Goal: Task Accomplishment & Management: Complete application form

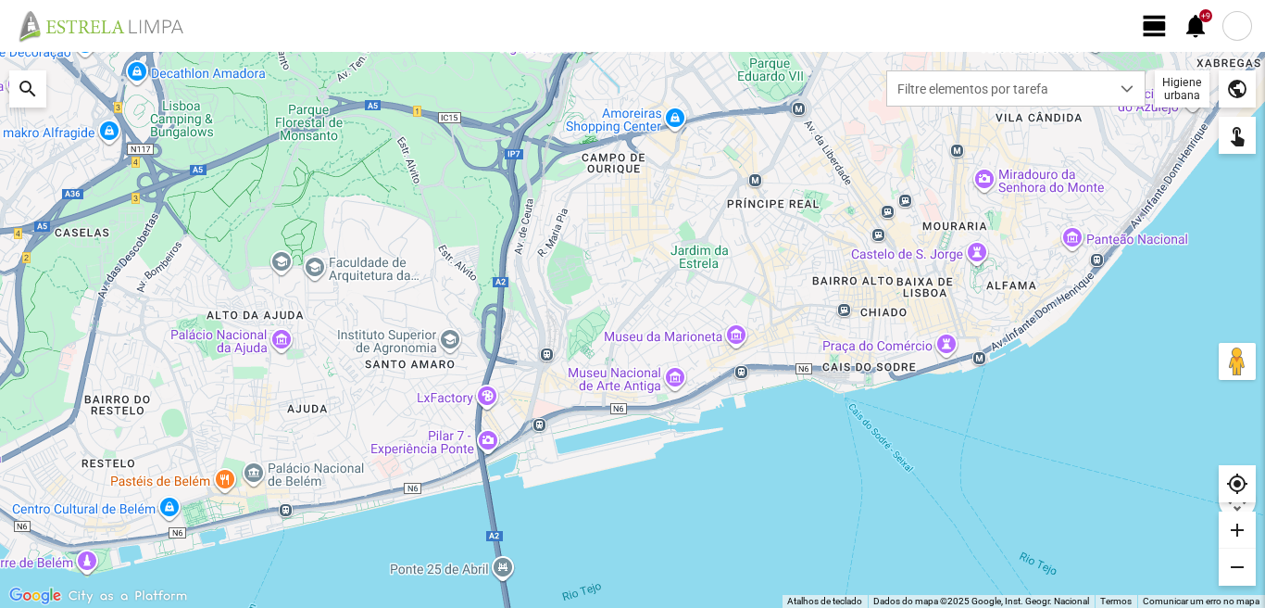
click at [1150, 20] on span "view_day" at bounding box center [1155, 26] width 28 height 28
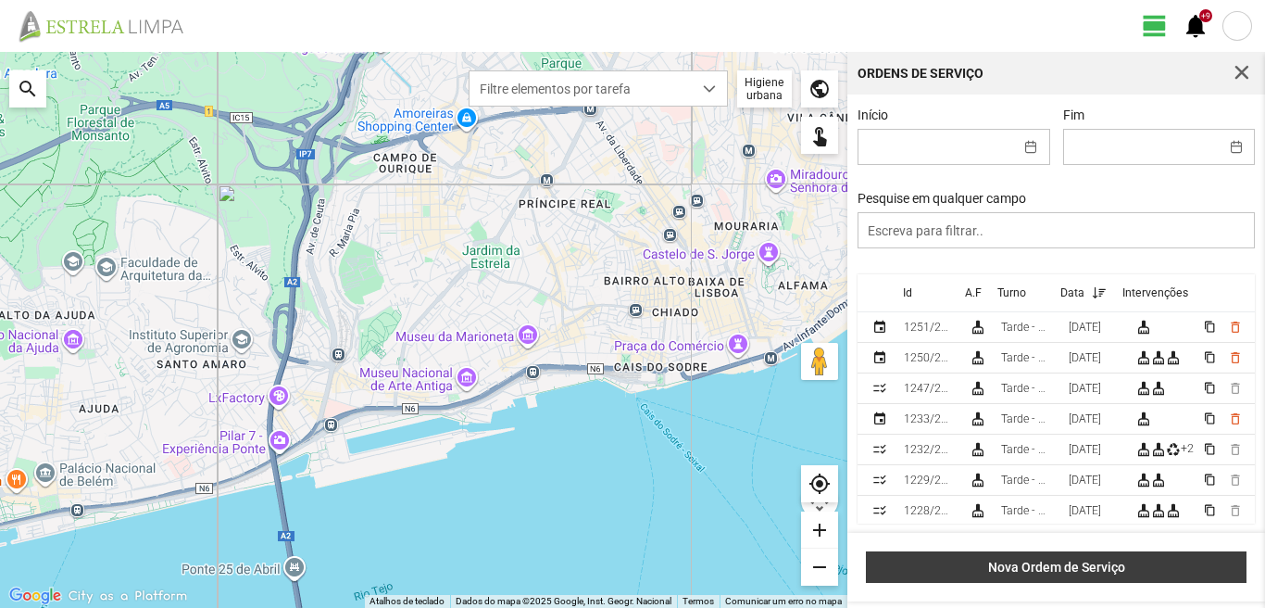
click at [1057, 571] on span "Nova Ordem de Serviço" at bounding box center [1056, 567] width 361 height 15
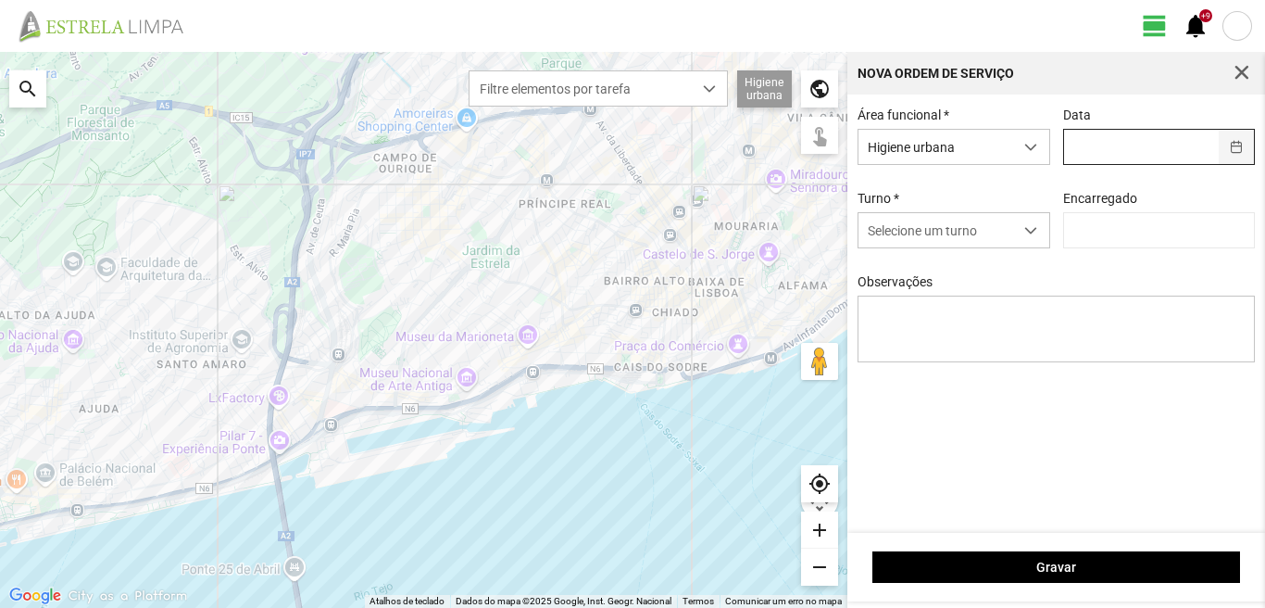
click at [1240, 145] on button "button" at bounding box center [1237, 147] width 36 height 34
click at [1011, 12] on fbc-header "view_day +9 notifications" at bounding box center [632, 26] width 1265 height 52
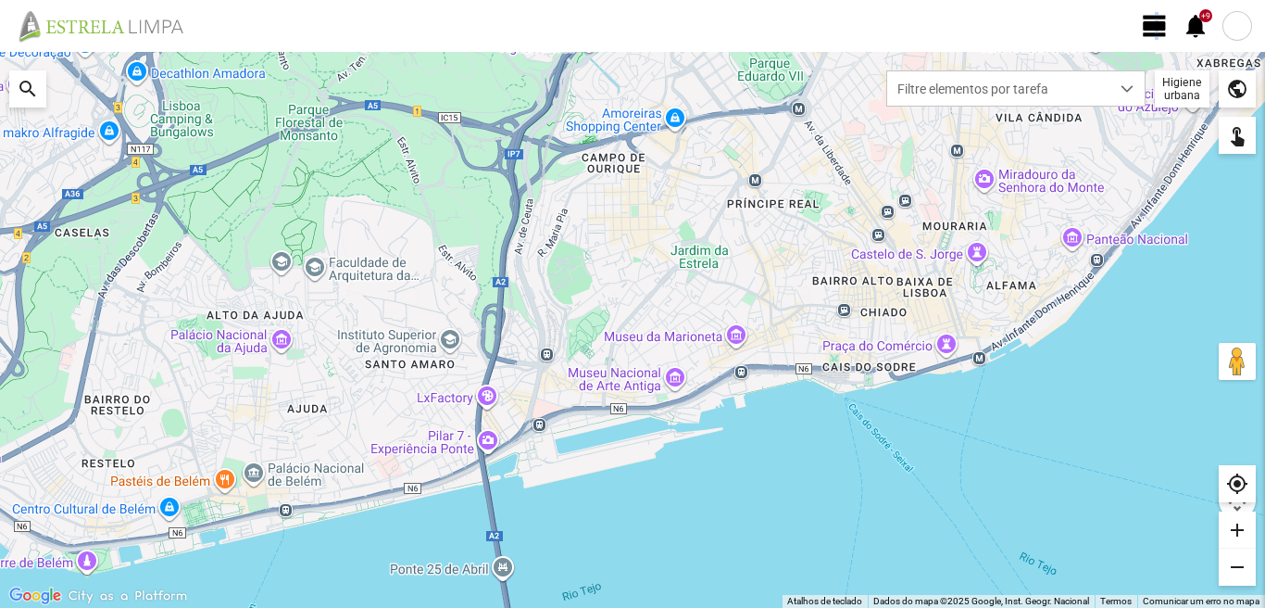
click at [1156, 16] on span "view_day" at bounding box center [1155, 26] width 28 height 28
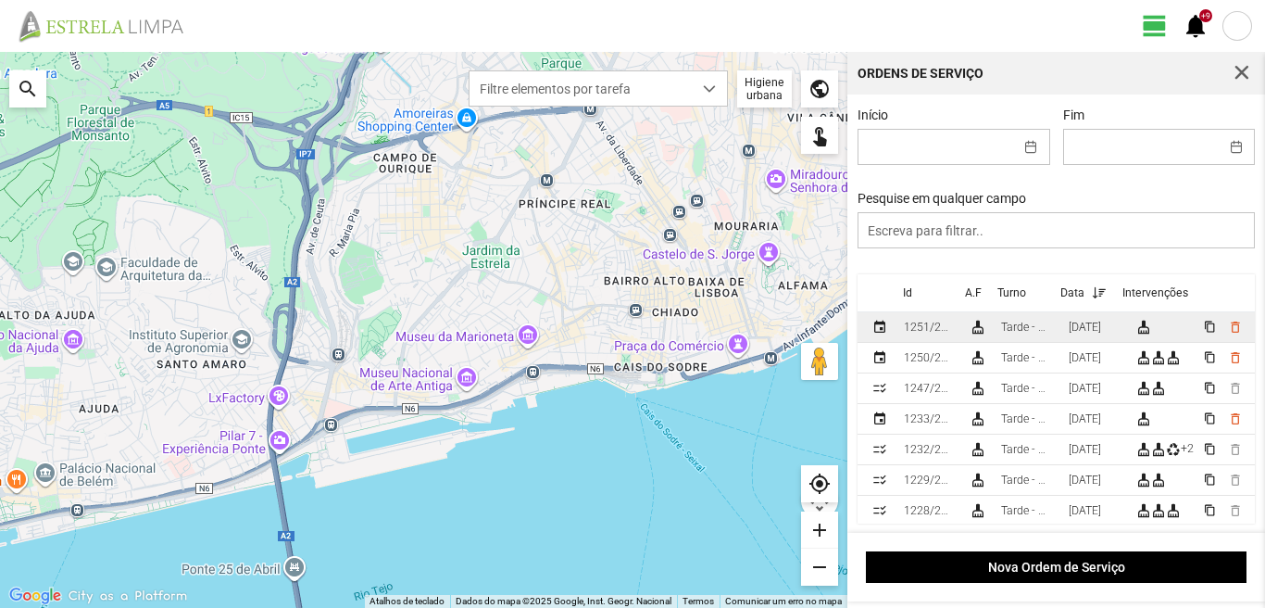
click at [1085, 330] on div "[DATE]" at bounding box center [1085, 327] width 32 height 13
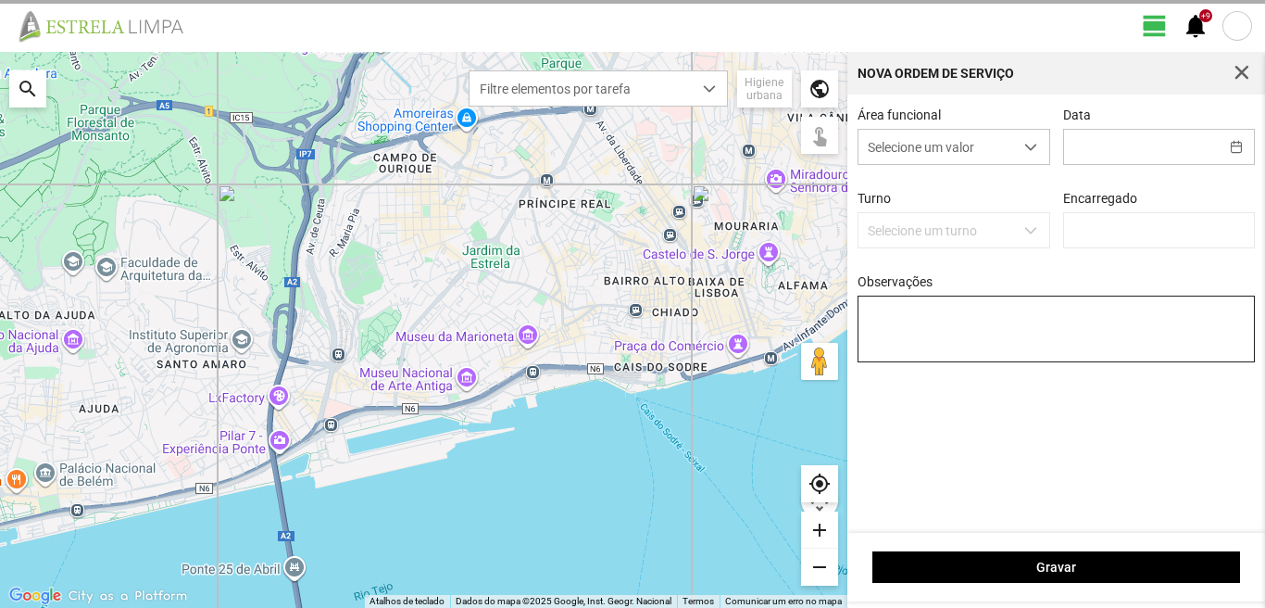
type input "[DATE]"
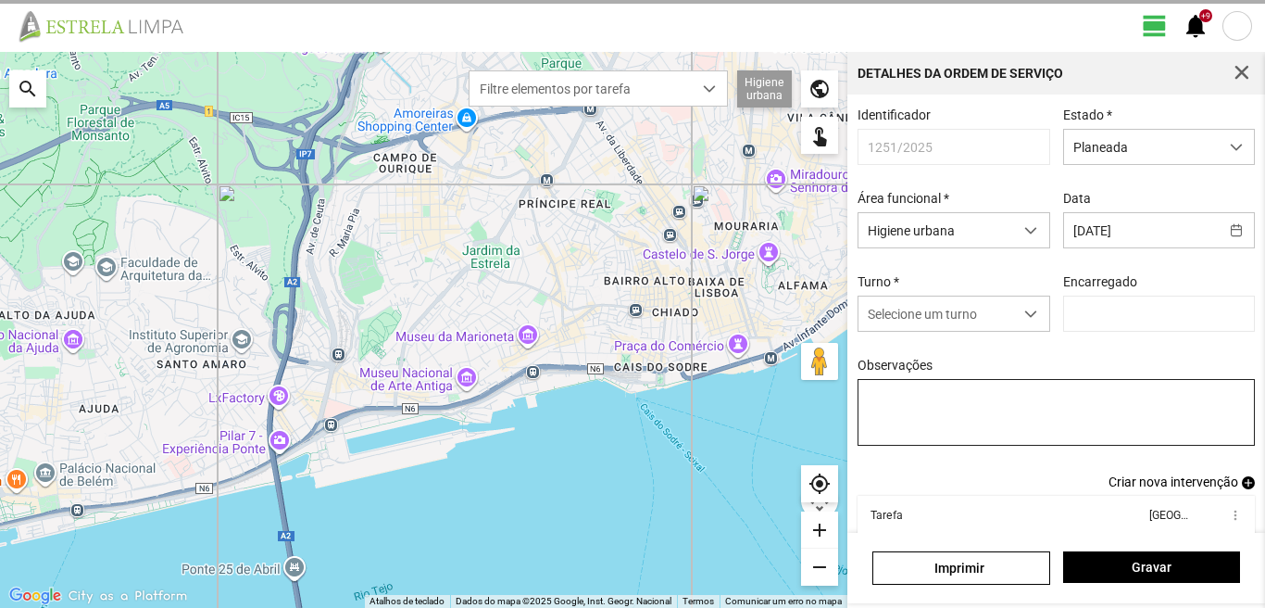
type input "Graciete Brandão"
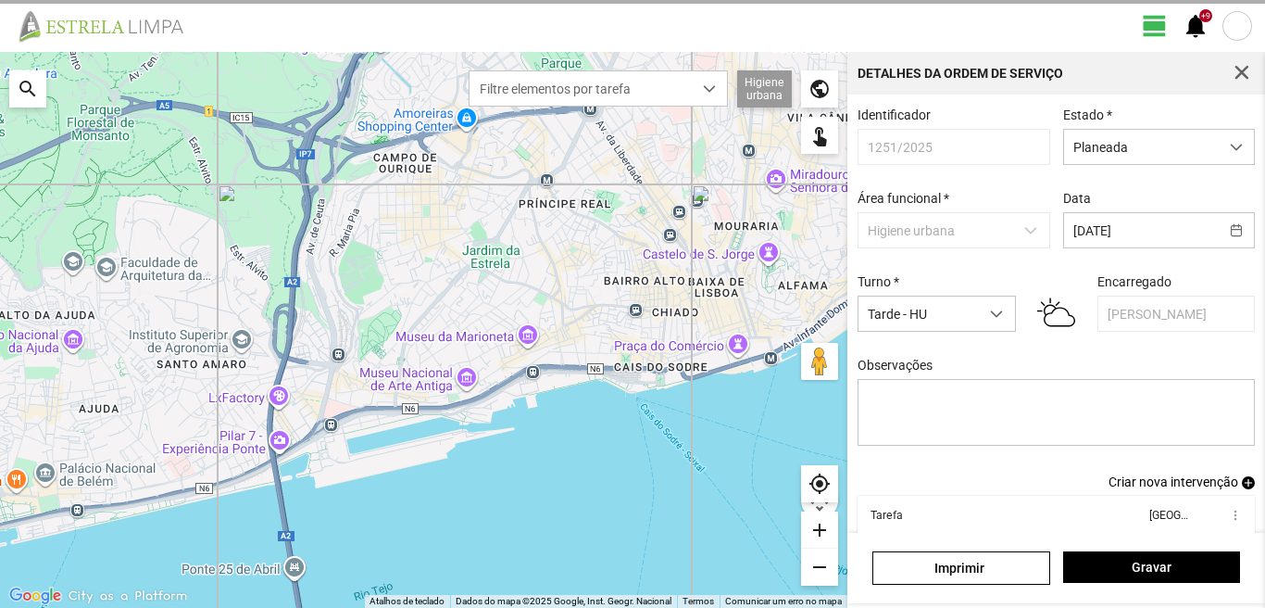
scroll to position [101, 0]
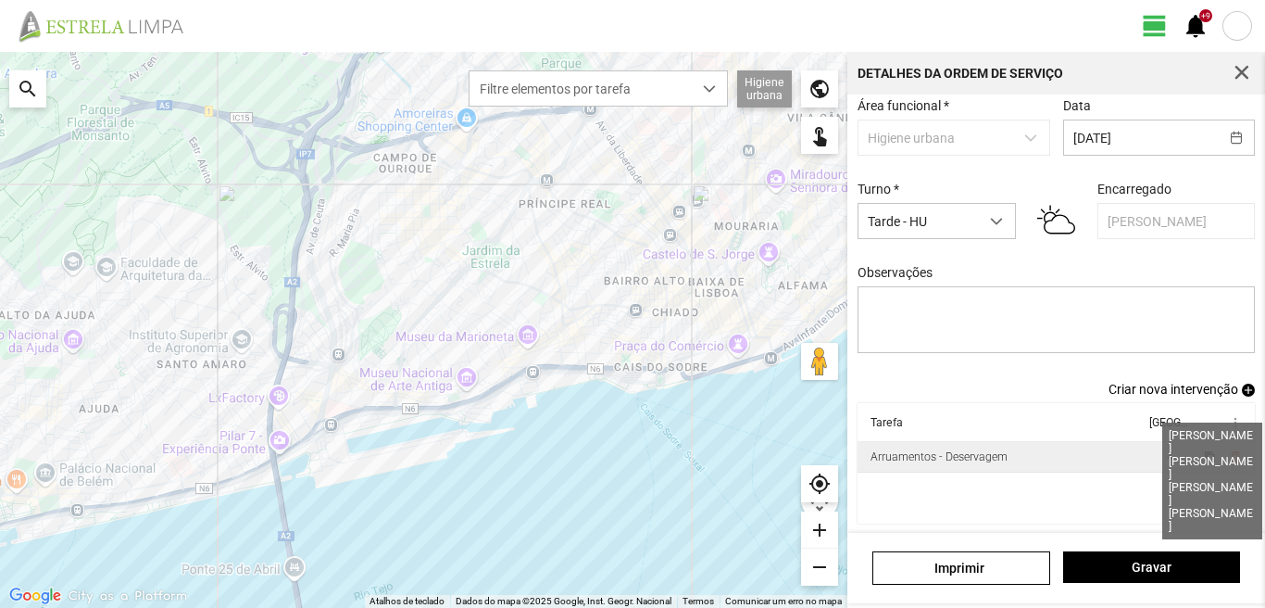
click at [1167, 458] on span "4" at bounding box center [1170, 456] width 6 height 13
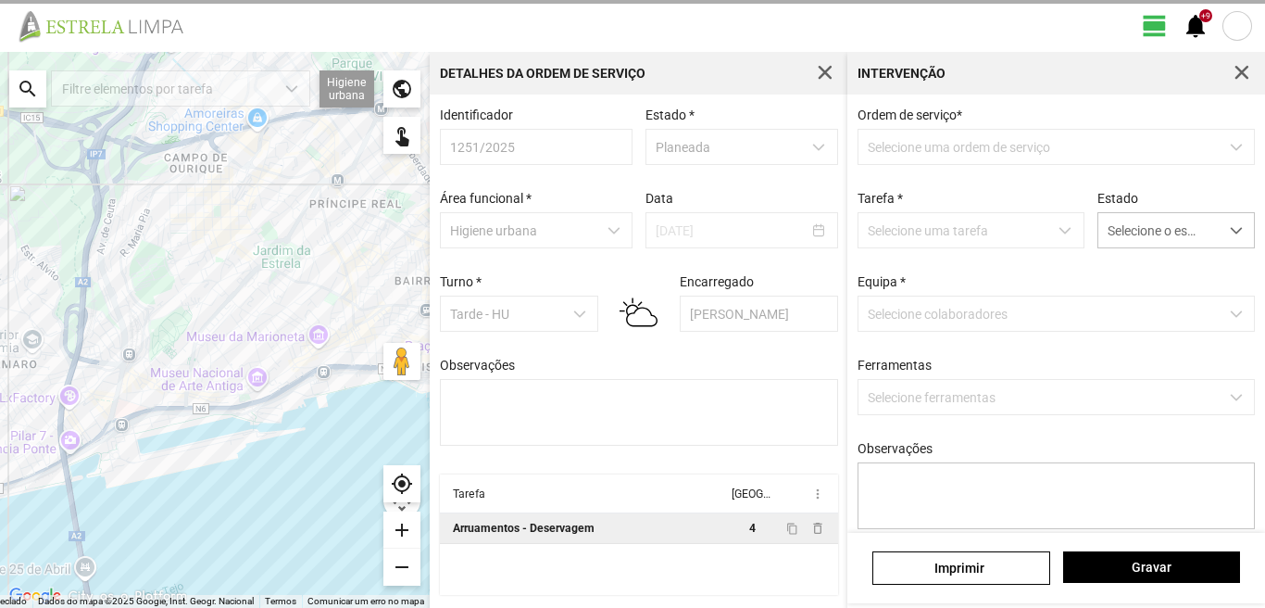
scroll to position [4, 0]
type textarea "Nuno braima dionísio"
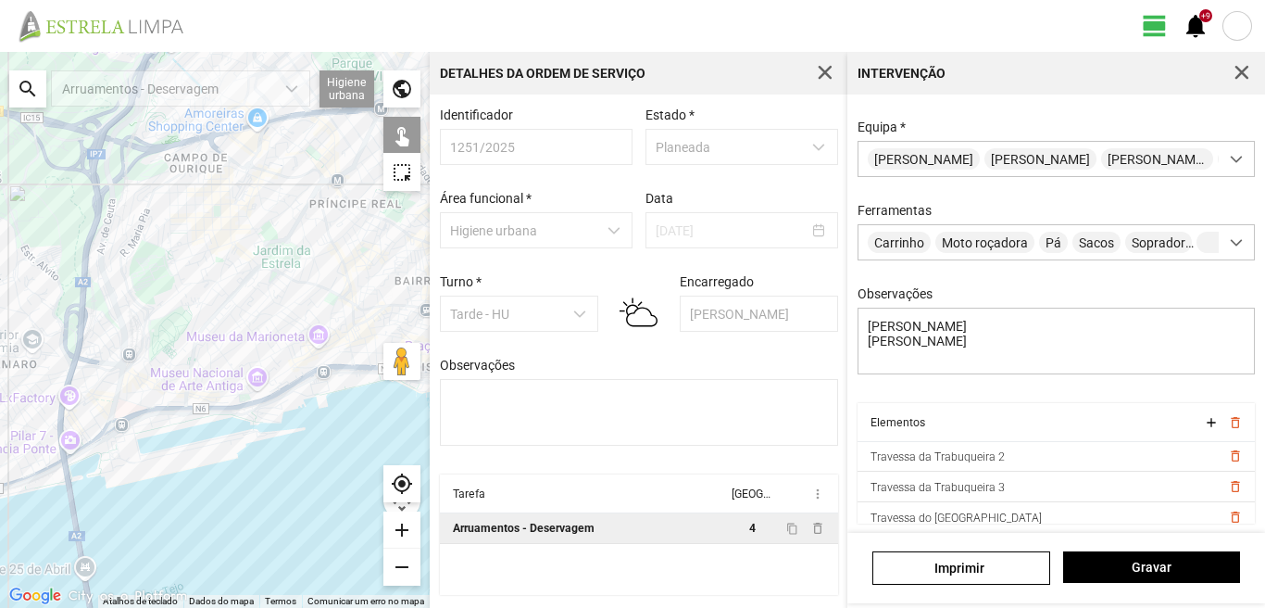
scroll to position [255, 0]
click at [21, 88] on div "search" at bounding box center [27, 88] width 37 height 37
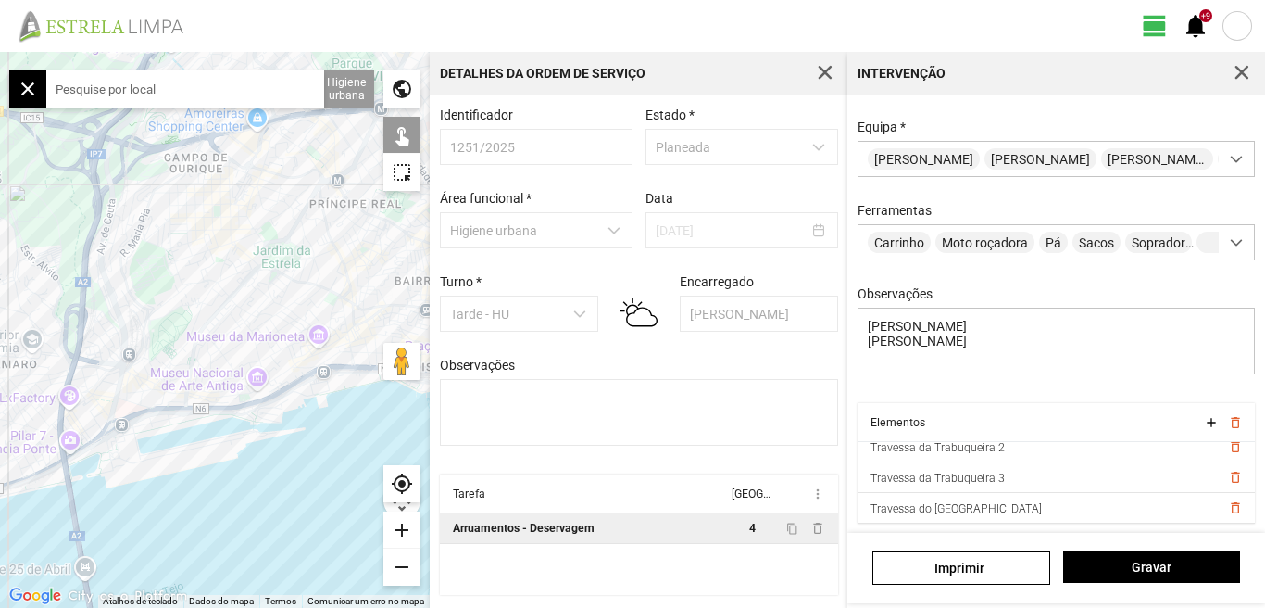
click at [79, 88] on input "text" at bounding box center [185, 88] width 278 height 37
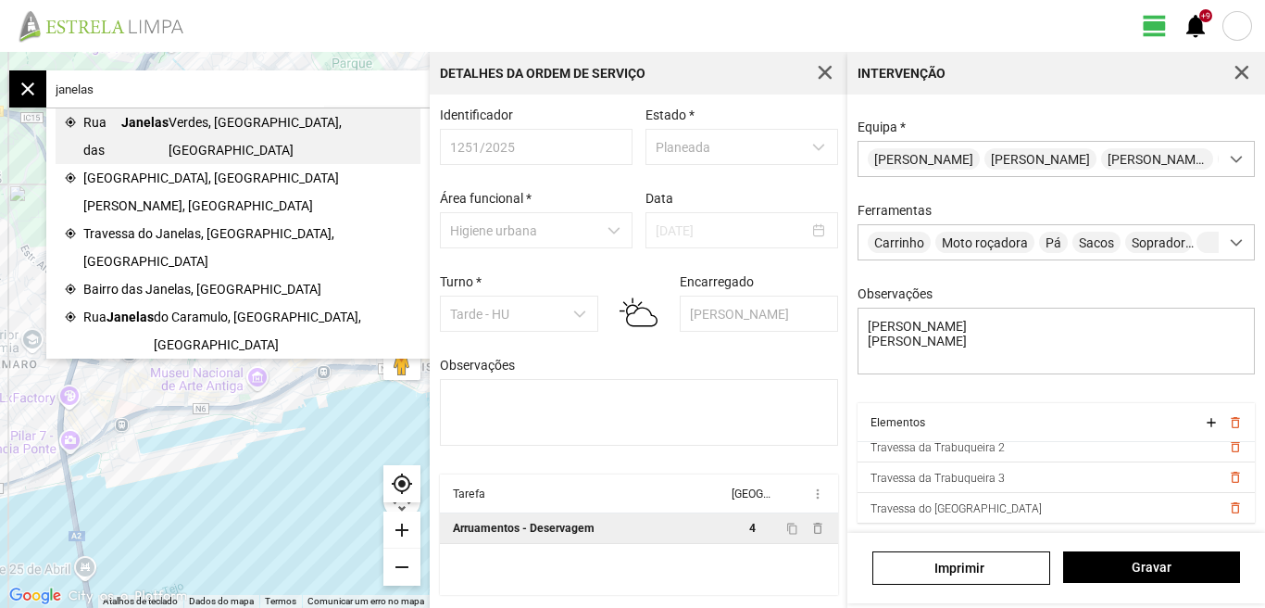
click at [184, 125] on span "Verdes, Lisboa, Portugal" at bounding box center [290, 136] width 243 height 56
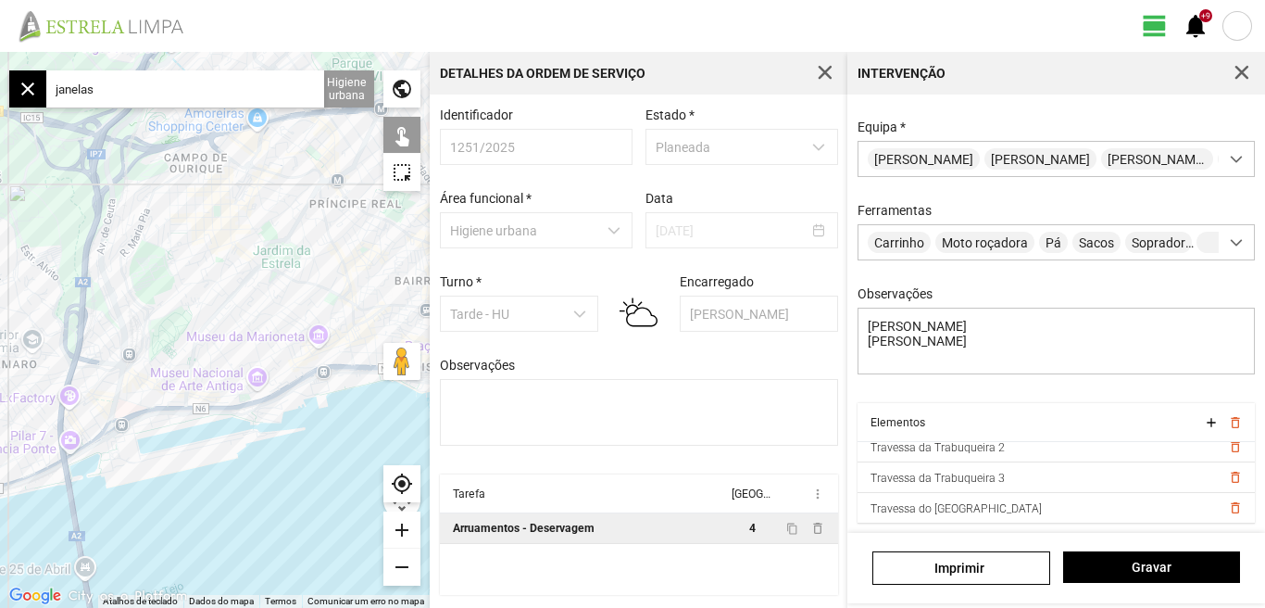
type input "R. das Janelas Verdes, 1200 Lisboa, Portugal"
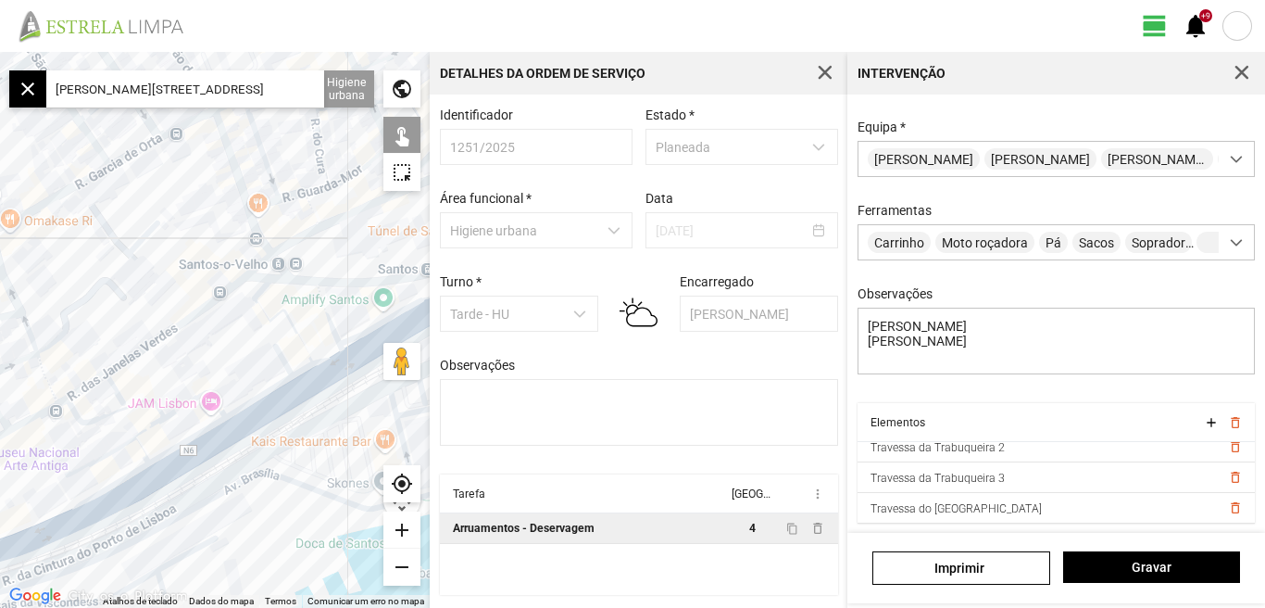
drag, startPoint x: 332, startPoint y: 297, endPoint x: 192, endPoint y: 361, distance: 153.8
click at [192, 361] on div at bounding box center [215, 330] width 430 height 556
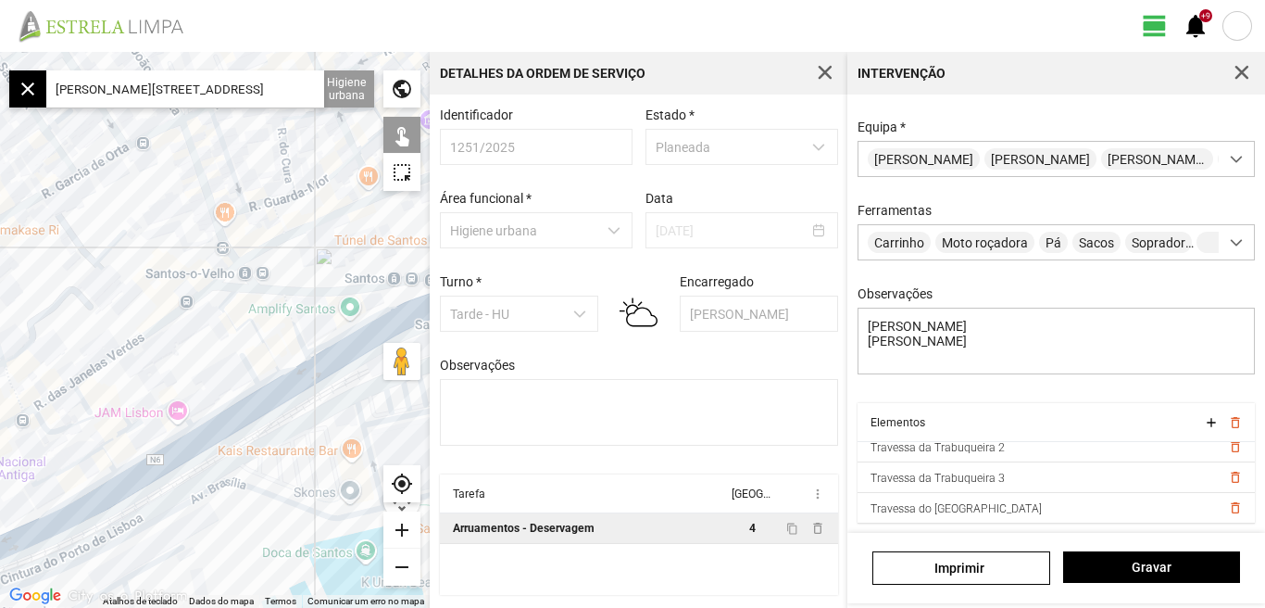
drag, startPoint x: 225, startPoint y: 334, endPoint x: 190, endPoint y: 347, distance: 37.5
click at [190, 347] on div at bounding box center [215, 330] width 430 height 556
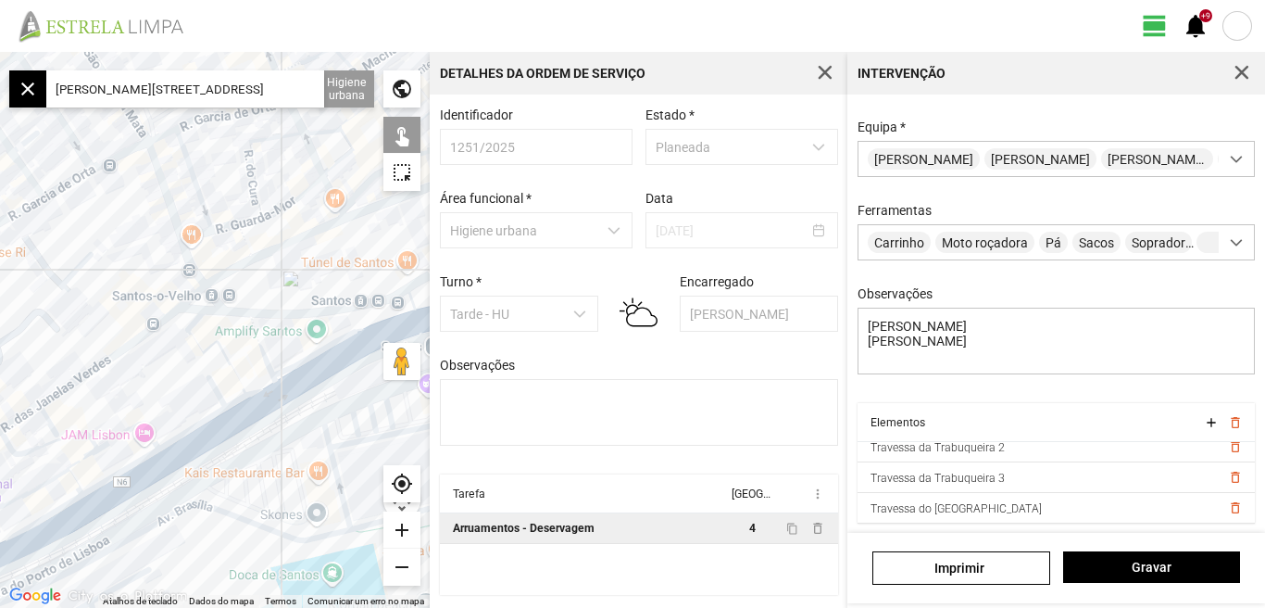
drag, startPoint x: 194, startPoint y: 337, endPoint x: 142, endPoint y: 360, distance: 56.8
click at [142, 360] on div at bounding box center [215, 330] width 430 height 556
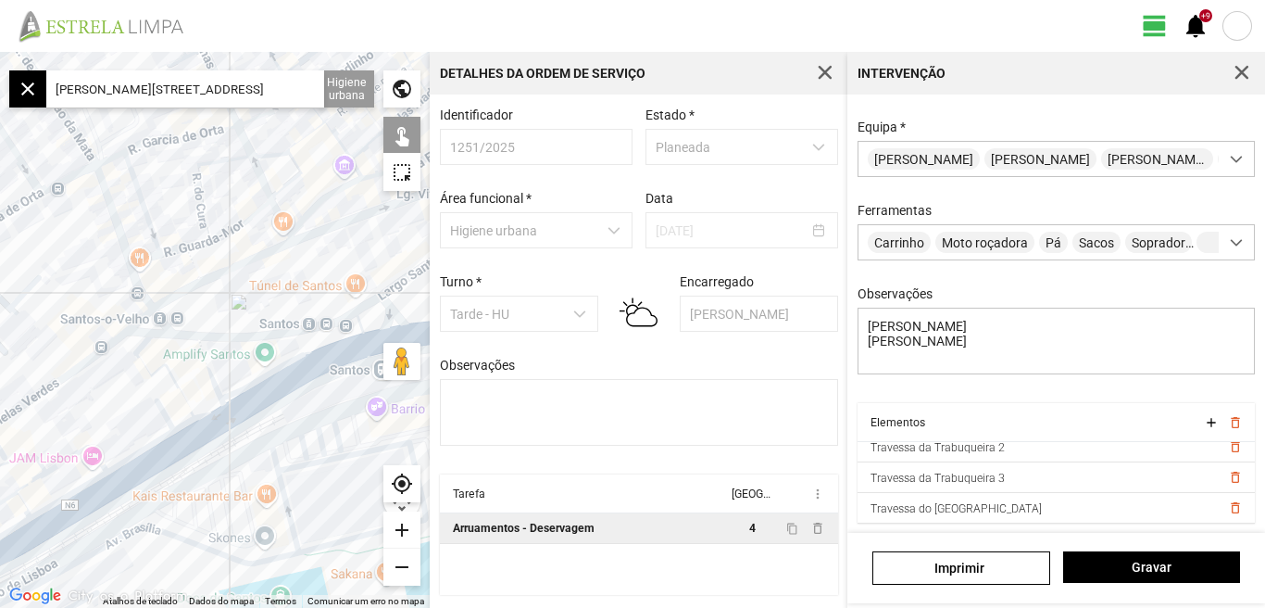
click at [405, 530] on div "add" at bounding box center [402, 529] width 37 height 37
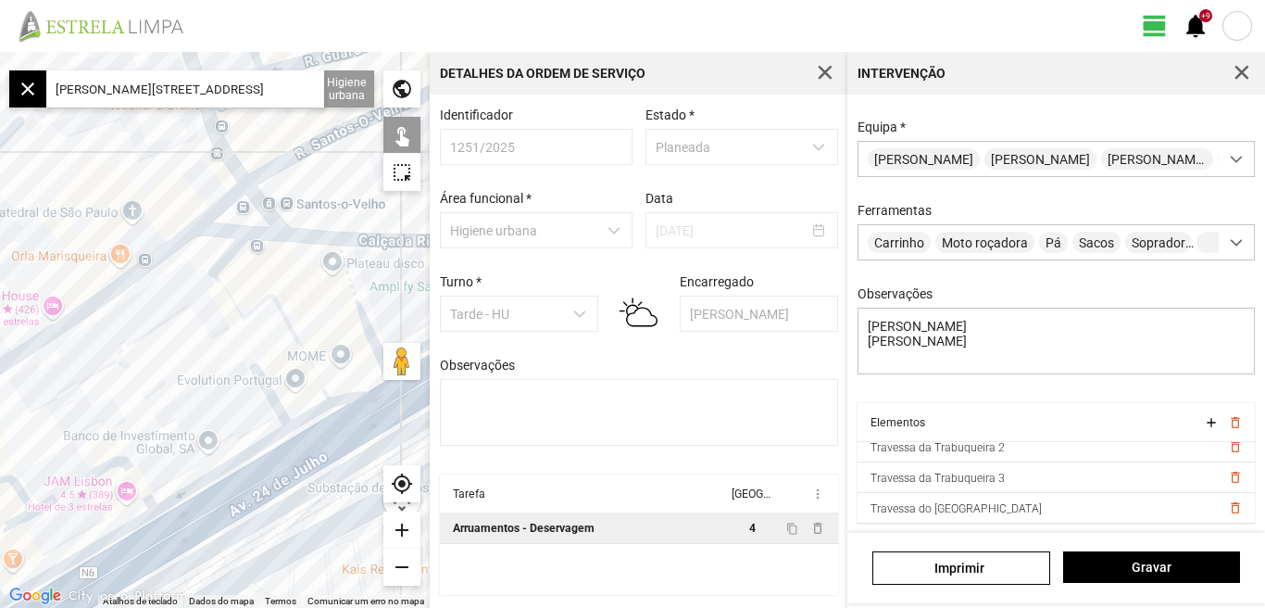
drag, startPoint x: 40, startPoint y: 387, endPoint x: 226, endPoint y: 249, distance: 231.8
click at [226, 249] on div at bounding box center [215, 330] width 430 height 556
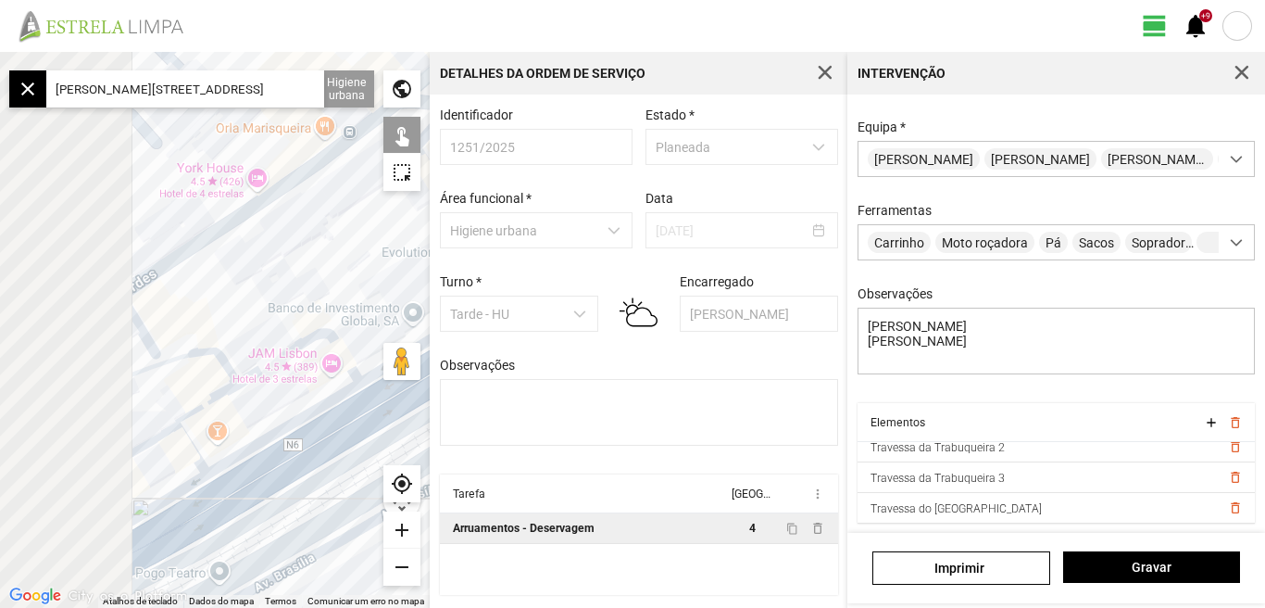
drag, startPoint x: 129, startPoint y: 318, endPoint x: 305, endPoint y: 233, distance: 195.2
click at [316, 225] on div at bounding box center [215, 330] width 430 height 556
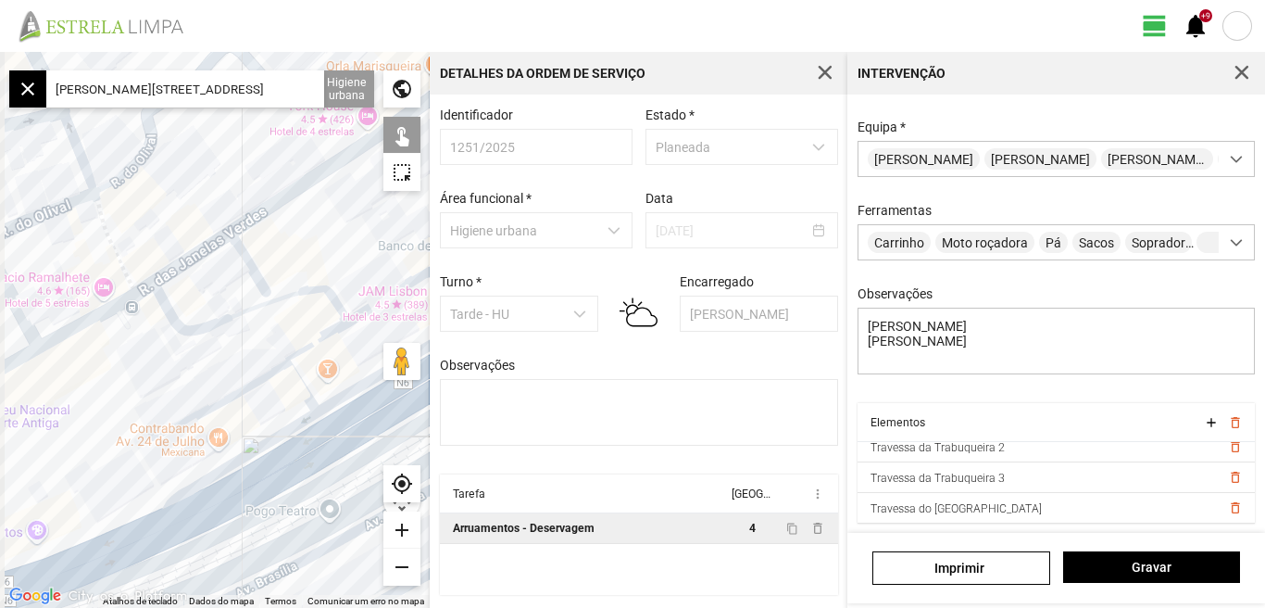
drag, startPoint x: 266, startPoint y: 268, endPoint x: 387, endPoint y: 211, distance: 133.9
click at [397, 204] on div at bounding box center [215, 330] width 430 height 556
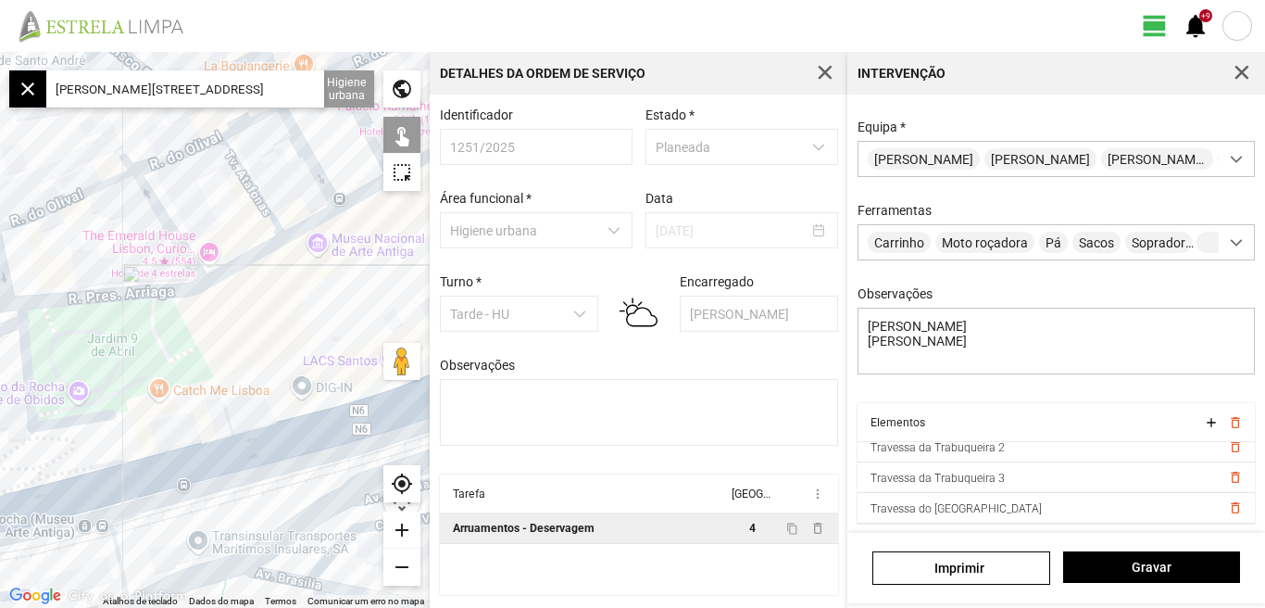
drag, startPoint x: 205, startPoint y: 301, endPoint x: 377, endPoint y: 228, distance: 187.2
click at [376, 229] on div at bounding box center [215, 330] width 430 height 556
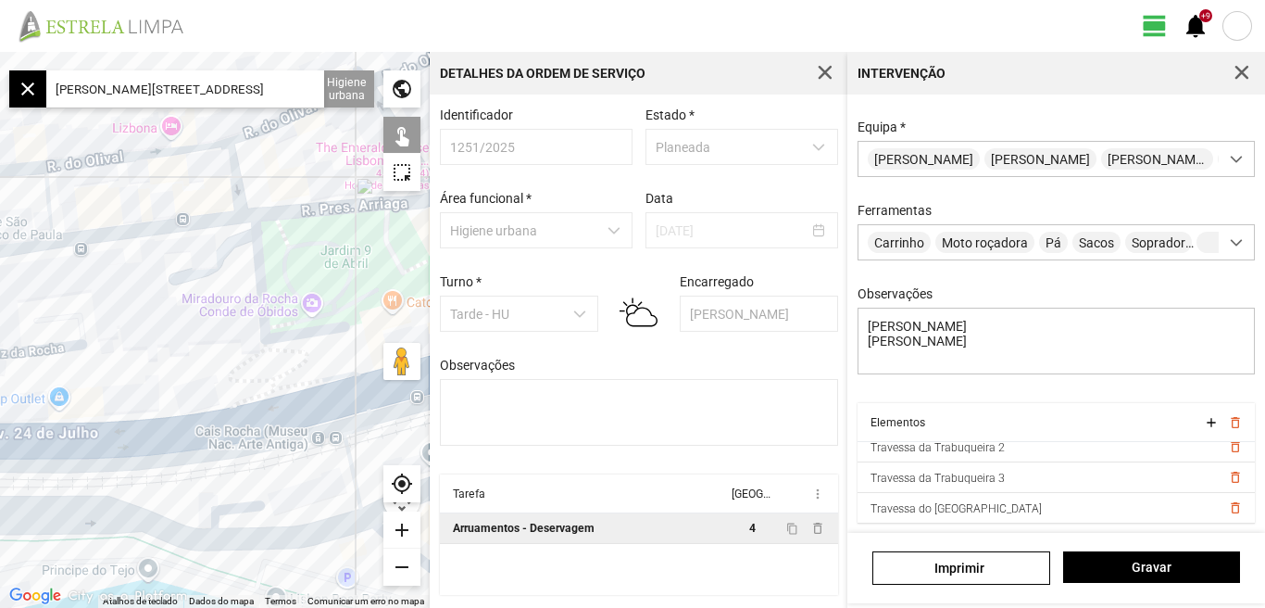
drag, startPoint x: 220, startPoint y: 280, endPoint x: 395, endPoint y: 229, distance: 182.4
click at [395, 229] on div at bounding box center [215, 330] width 430 height 556
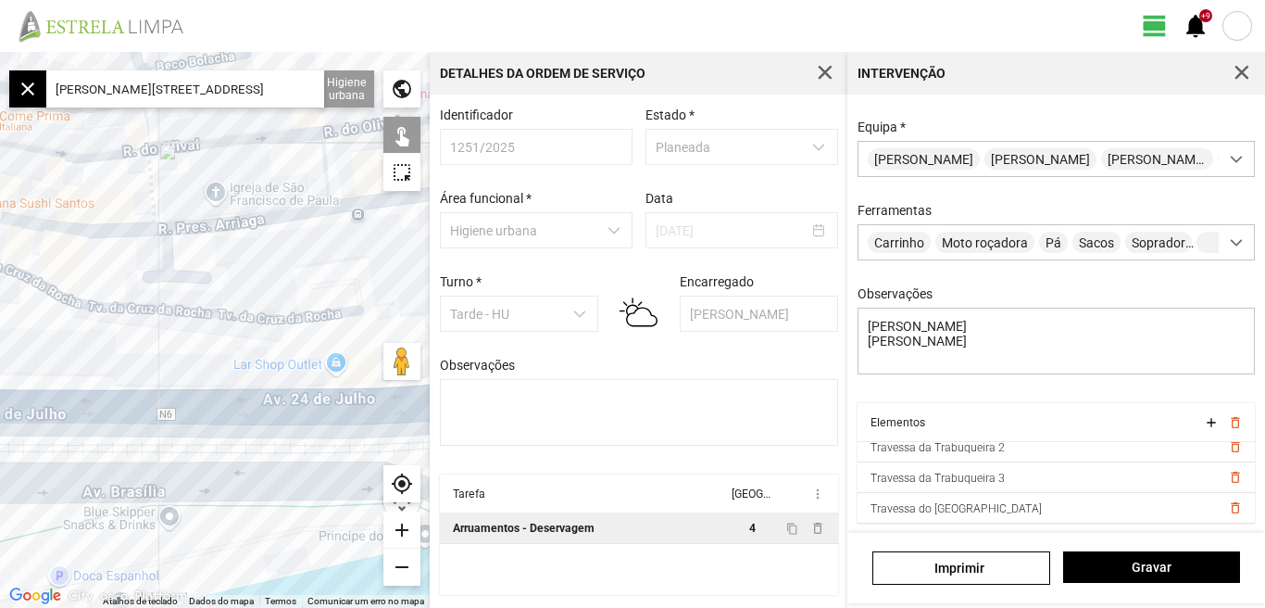
drag, startPoint x: 278, startPoint y: 277, endPoint x: 319, endPoint y: 276, distance: 40.8
click at [319, 276] on div at bounding box center [215, 330] width 430 height 556
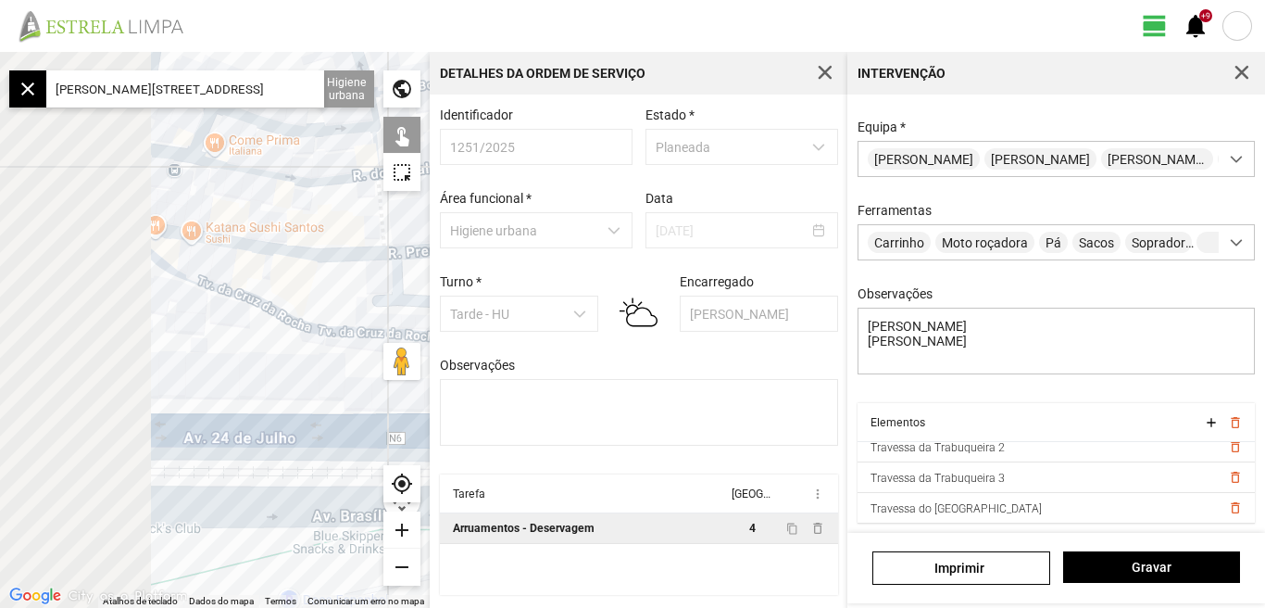
drag, startPoint x: 202, startPoint y: 260, endPoint x: 342, endPoint y: 289, distance: 142.8
click at [385, 289] on div at bounding box center [215, 330] width 430 height 556
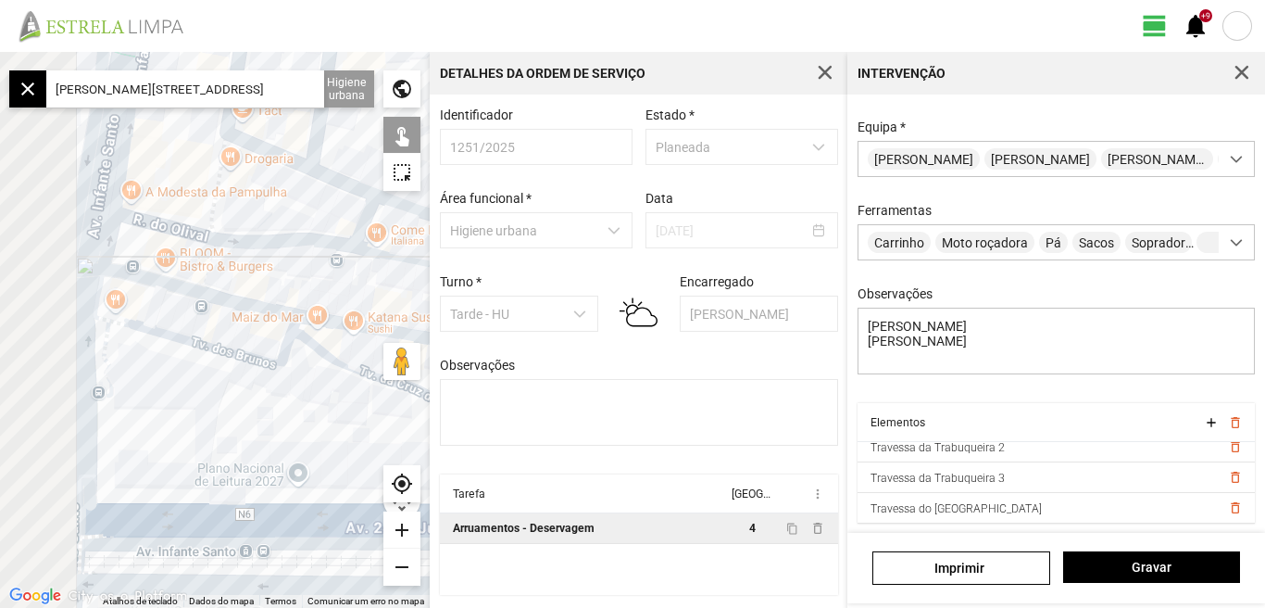
drag, startPoint x: 223, startPoint y: 372, endPoint x: 243, endPoint y: 412, distance: 44.3
click at [243, 412] on div at bounding box center [215, 330] width 430 height 556
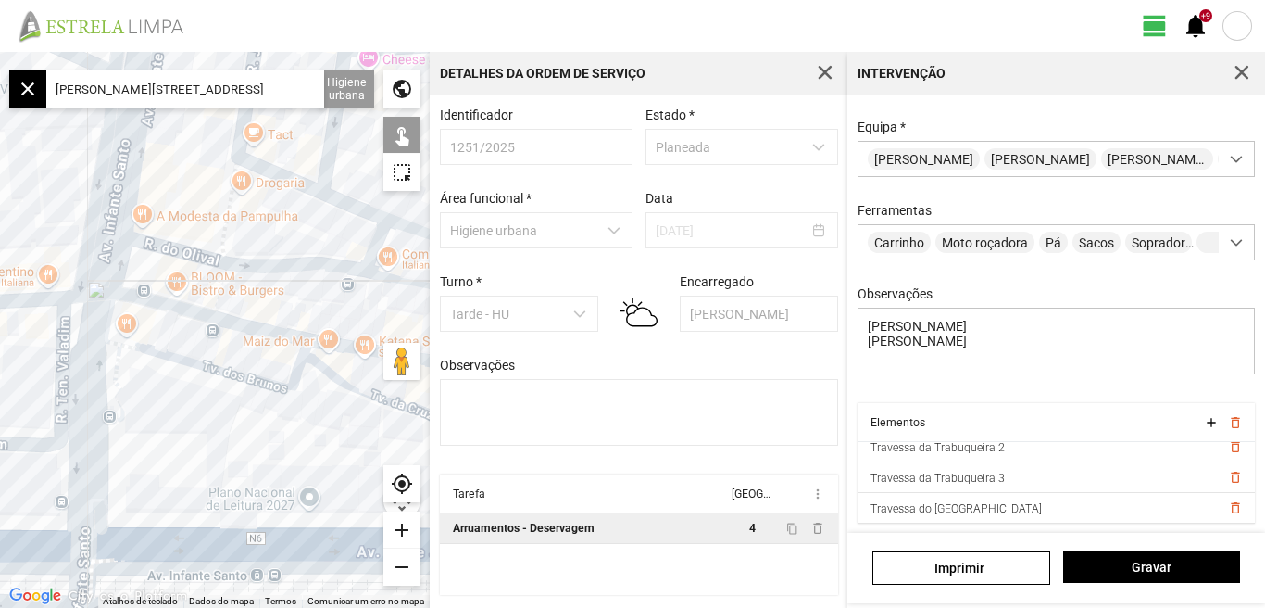
click at [401, 523] on div "add" at bounding box center [402, 529] width 37 height 37
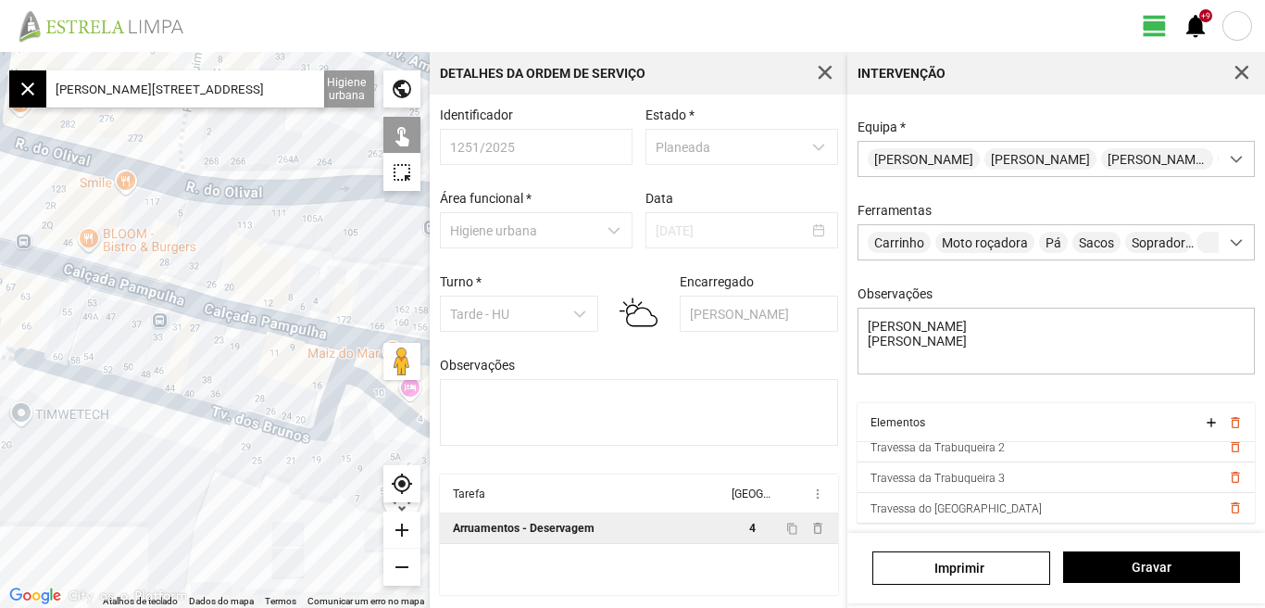
drag, startPoint x: 294, startPoint y: 363, endPoint x: 241, endPoint y: 350, distance: 54.4
click at [241, 350] on div at bounding box center [215, 330] width 430 height 556
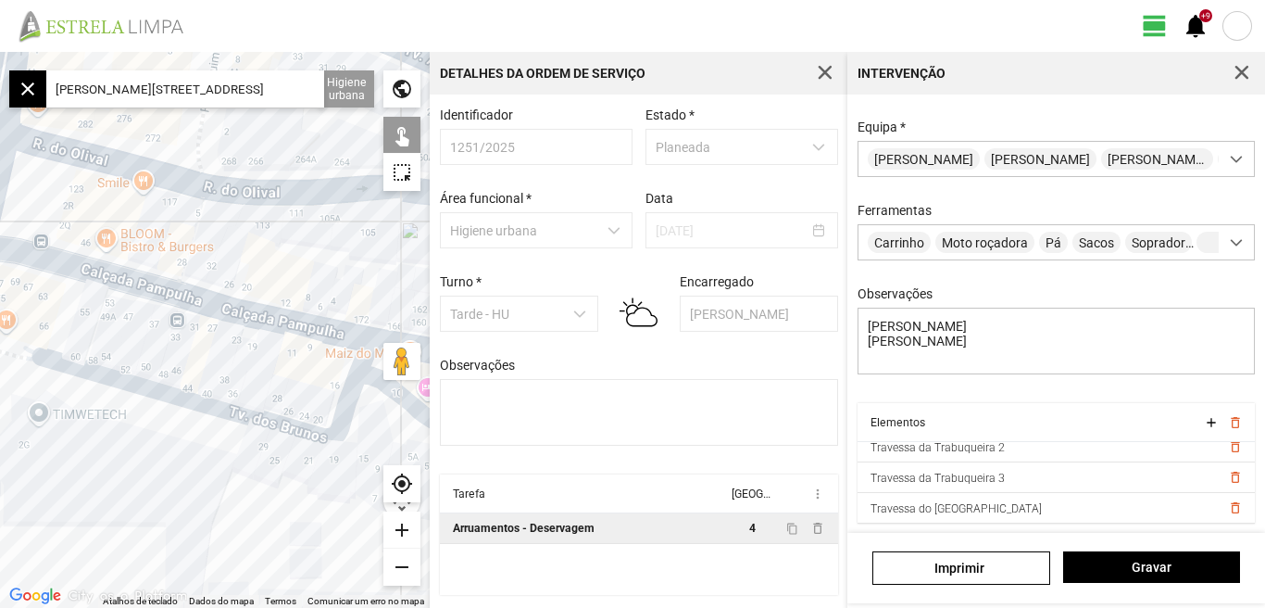
drag, startPoint x: 243, startPoint y: 353, endPoint x: 409, endPoint y: 379, distance: 167.8
click at [409, 379] on div "Atalhos de teclado Dados do mapa Dados do mapa ©2025 Inst. Geogr. Nacional Dado…" at bounding box center [215, 330] width 430 height 556
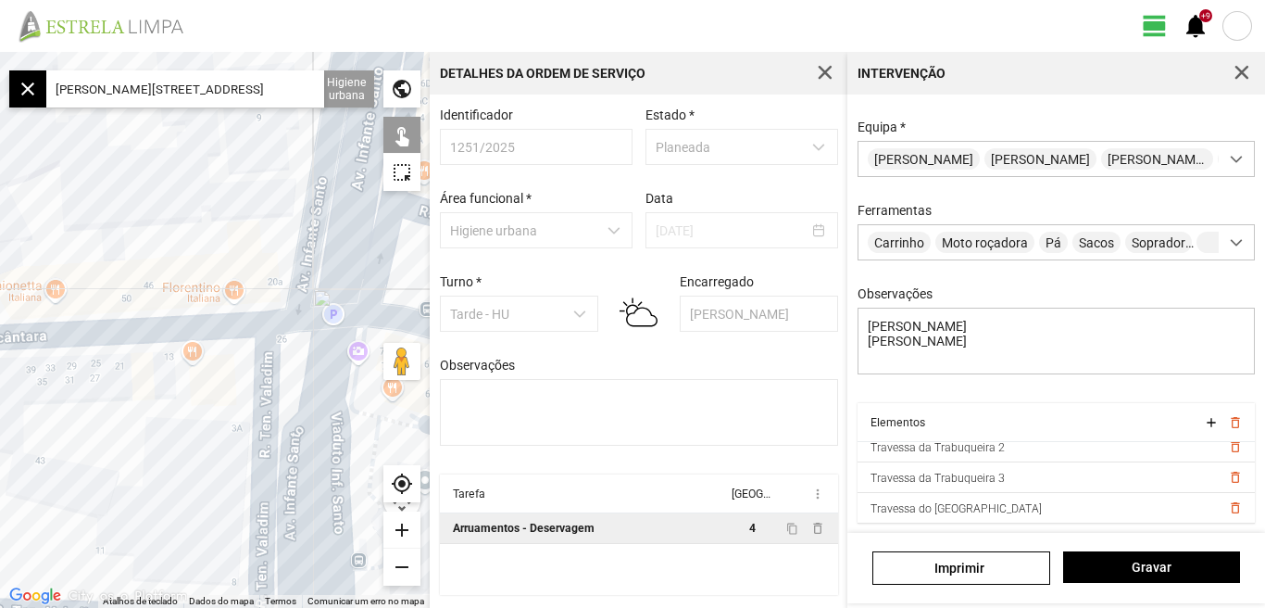
drag, startPoint x: 304, startPoint y: 337, endPoint x: 429, endPoint y: 358, distance: 126.7
click at [429, 358] on div at bounding box center [215, 330] width 430 height 556
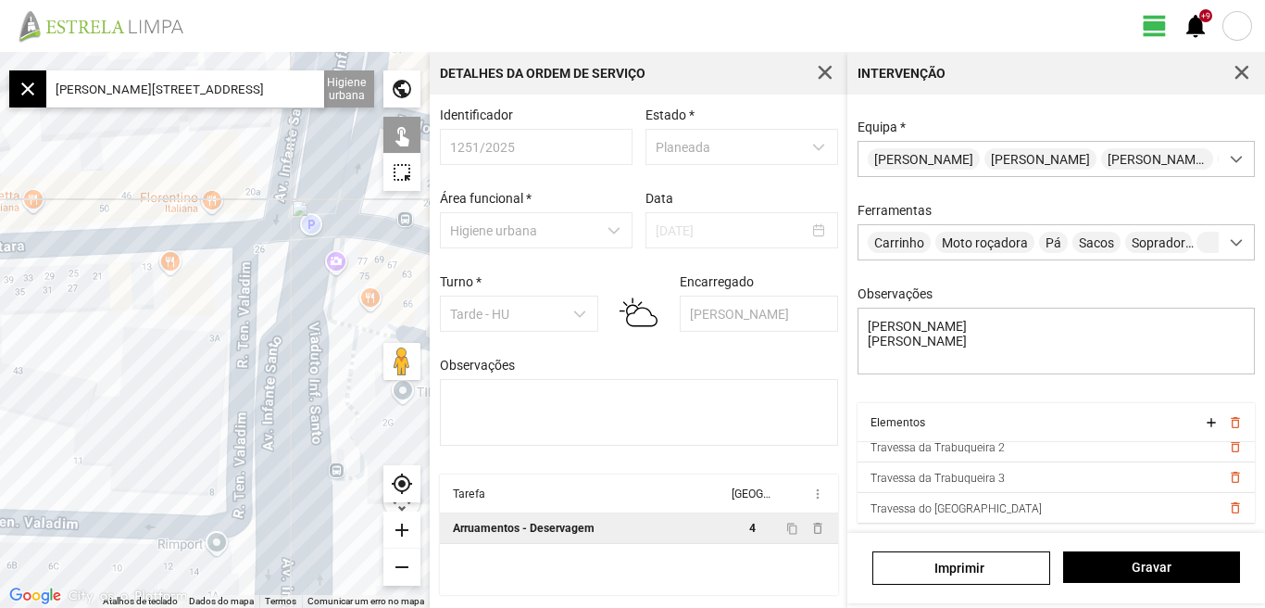
drag, startPoint x: 241, startPoint y: 388, endPoint x: 127, endPoint y: 300, distance: 144.0
click at [129, 306] on div at bounding box center [215, 330] width 430 height 556
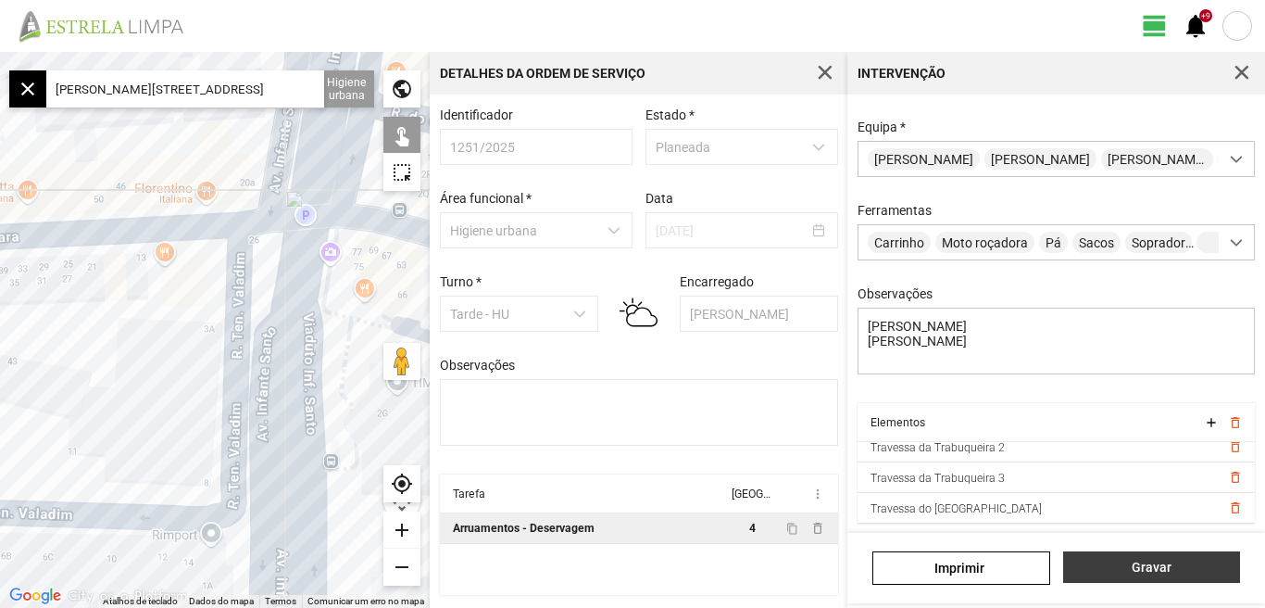
click at [1141, 575] on button "Gravar" at bounding box center [1152, 566] width 177 height 31
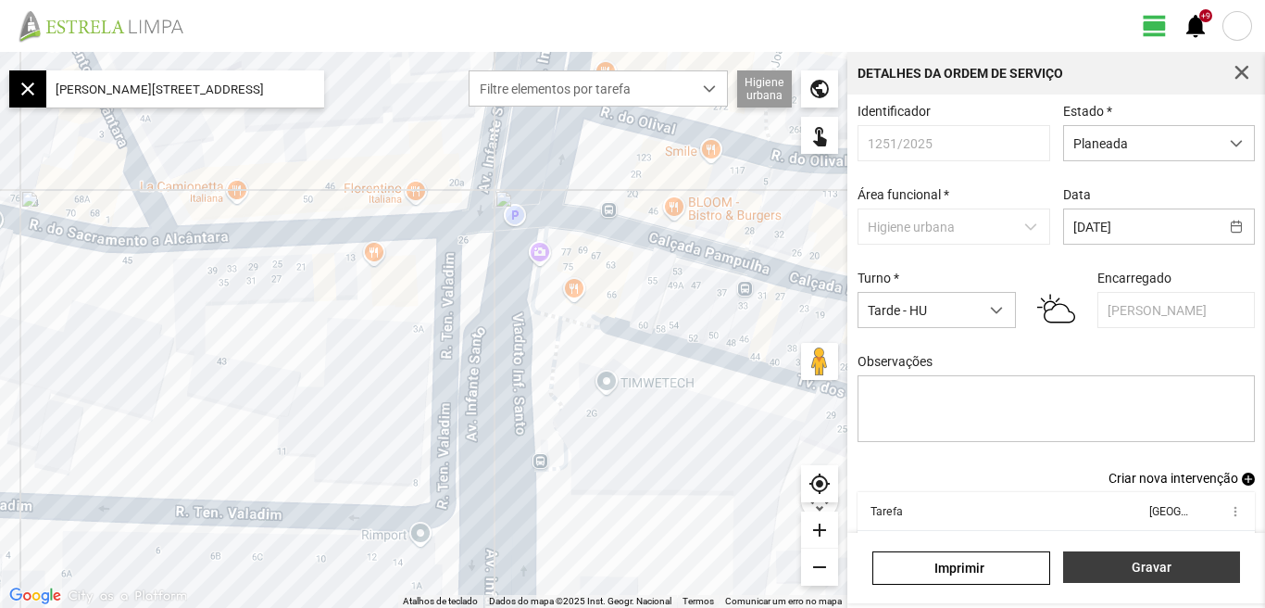
click at [1150, 568] on span "Gravar" at bounding box center [1151, 567] width 157 height 15
